Goal: Navigation & Orientation: Find specific page/section

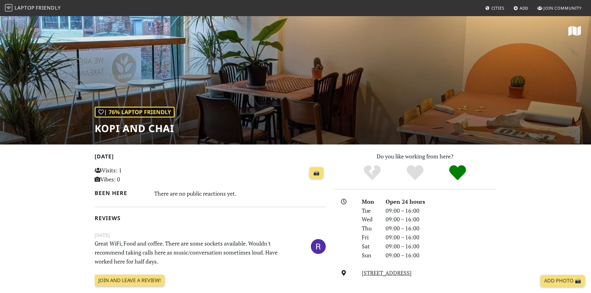
click at [14, 9] on span "Laptop Friendly" at bounding box center [33, 7] width 56 height 7
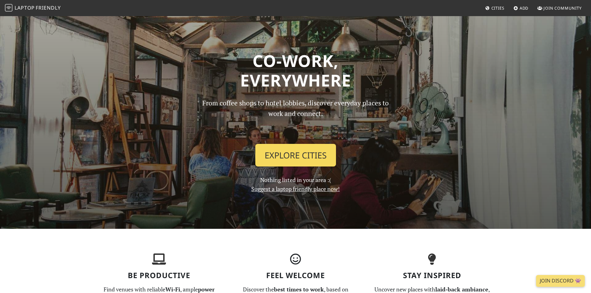
click at [285, 153] on link "Explore Cities" at bounding box center [296, 155] width 81 height 23
click at [495, 5] on link "Cities" at bounding box center [495, 7] width 24 height 11
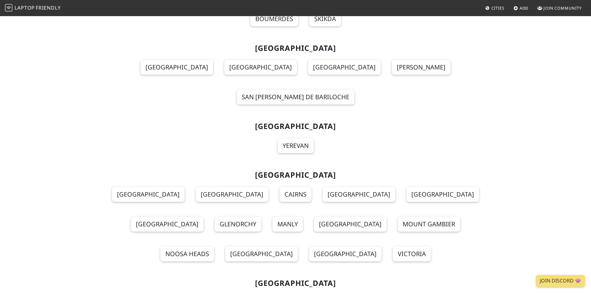
scroll to position [217, 0]
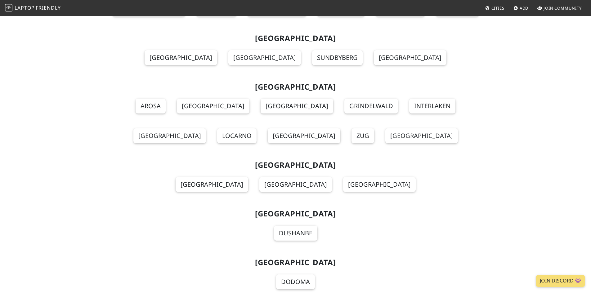
scroll to position [6630, 0]
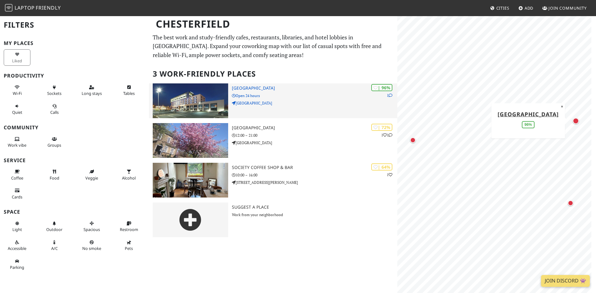
click at [296, 100] on div "| 96% 1 Casa Hotel Open 24 hours Lockoford Lane" at bounding box center [314, 101] width 165 height 35
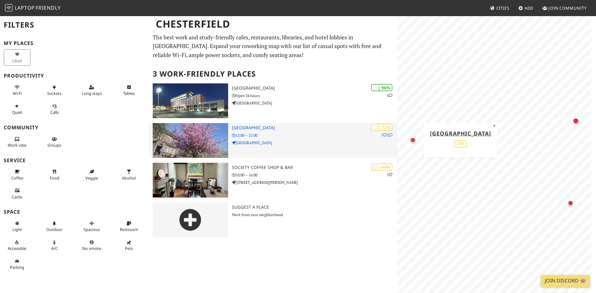
click at [286, 136] on p "12:00 – 21:00" at bounding box center [314, 136] width 165 height 6
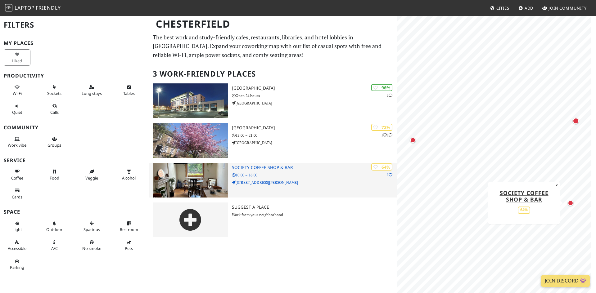
click at [269, 168] on h3 "Society Coffee Shop & Bar" at bounding box center [314, 167] width 165 height 5
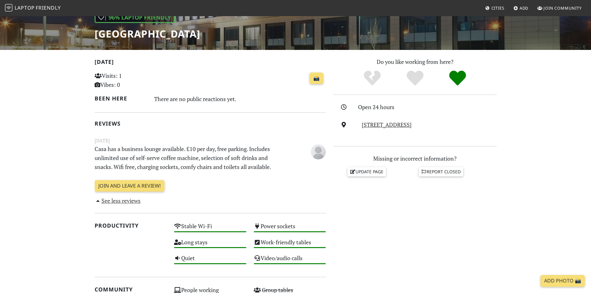
scroll to position [43, 0]
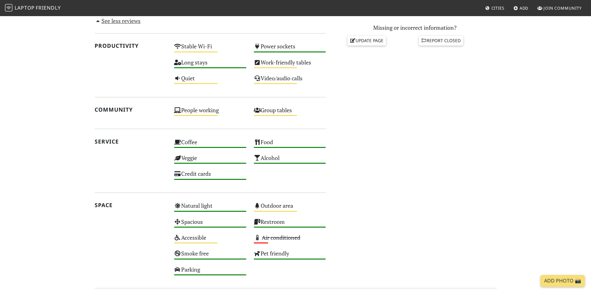
scroll to position [358, 0]
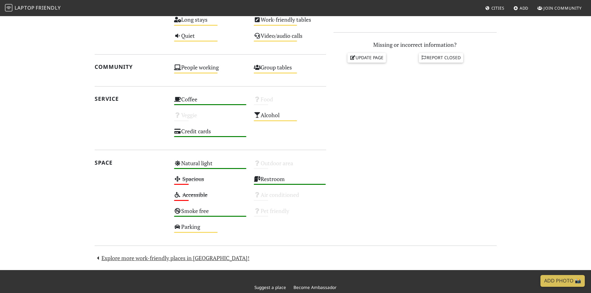
scroll to position [205, 0]
